Goal: Task Accomplishment & Management: Use online tool/utility

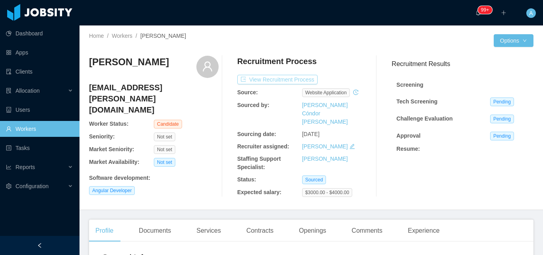
click at [296, 82] on button "View Recruitment Process" at bounding box center [277, 80] width 80 height 10
click at [286, 76] on button "View Recruitment Process" at bounding box center [277, 80] width 80 height 10
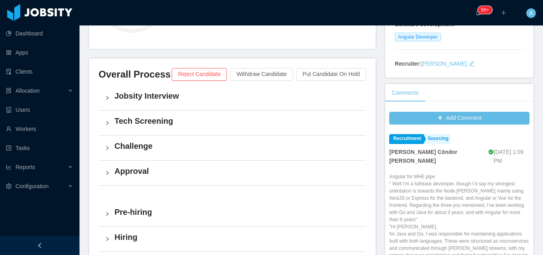
scroll to position [141, 0]
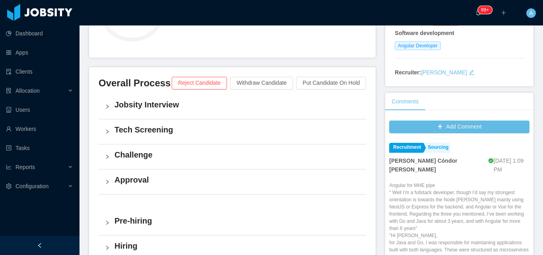
click at [212, 107] on h4 "Jobsity Interview" at bounding box center [237, 104] width 245 height 11
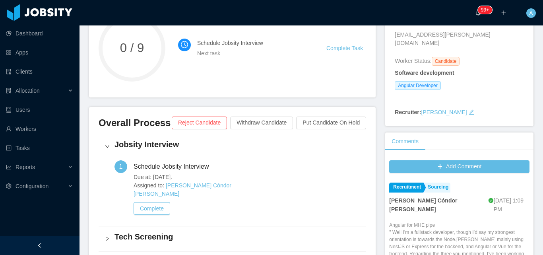
scroll to position [0, 0]
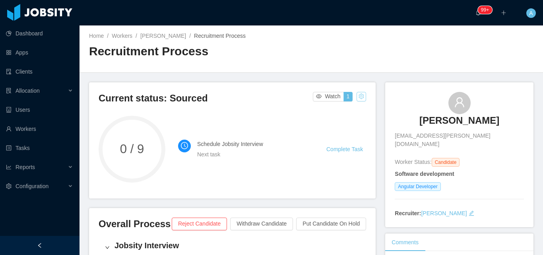
click at [357, 97] on button "button" at bounding box center [362, 97] width 10 height 10
click at [353, 111] on div "Reset process" at bounding box center [340, 109] width 45 height 13
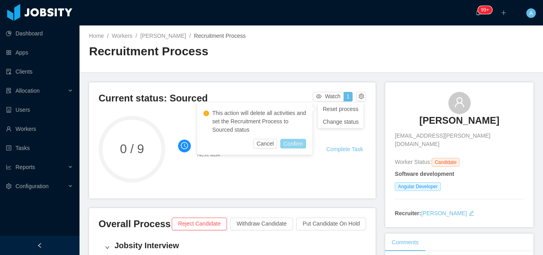
click at [296, 147] on button "Confirm" at bounding box center [293, 144] width 26 height 10
